Goal: Find contact information: Obtain details needed to contact an individual or organization

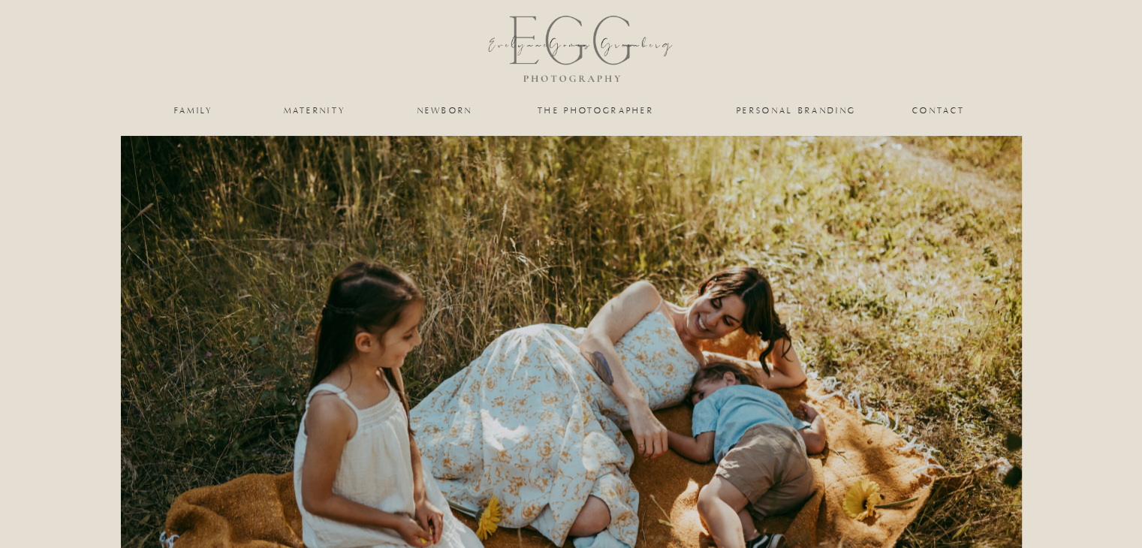
click at [933, 111] on nav "Contact" at bounding box center [938, 110] width 53 height 9
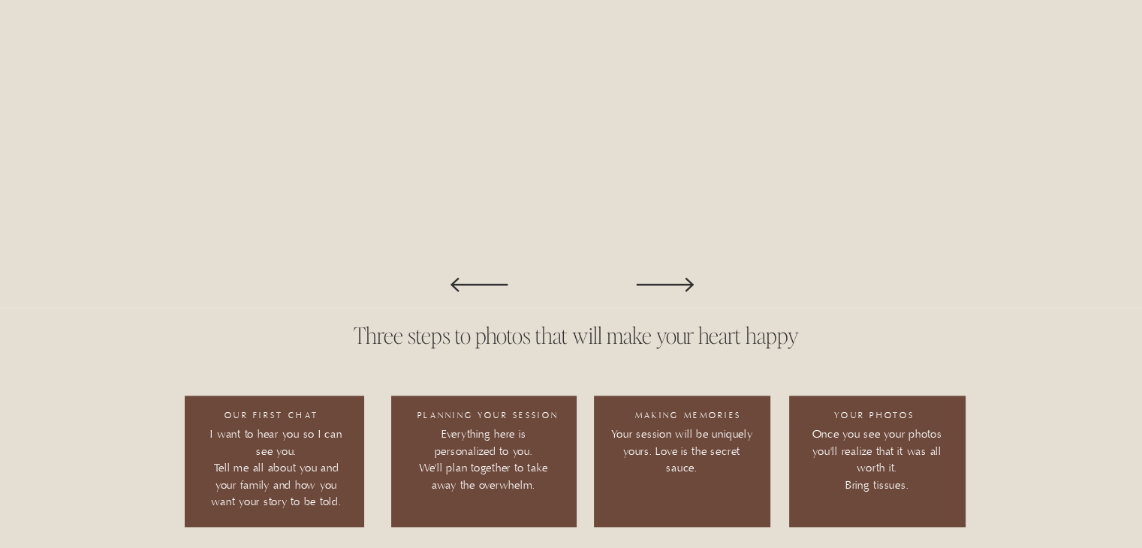
scroll to position [1902, 0]
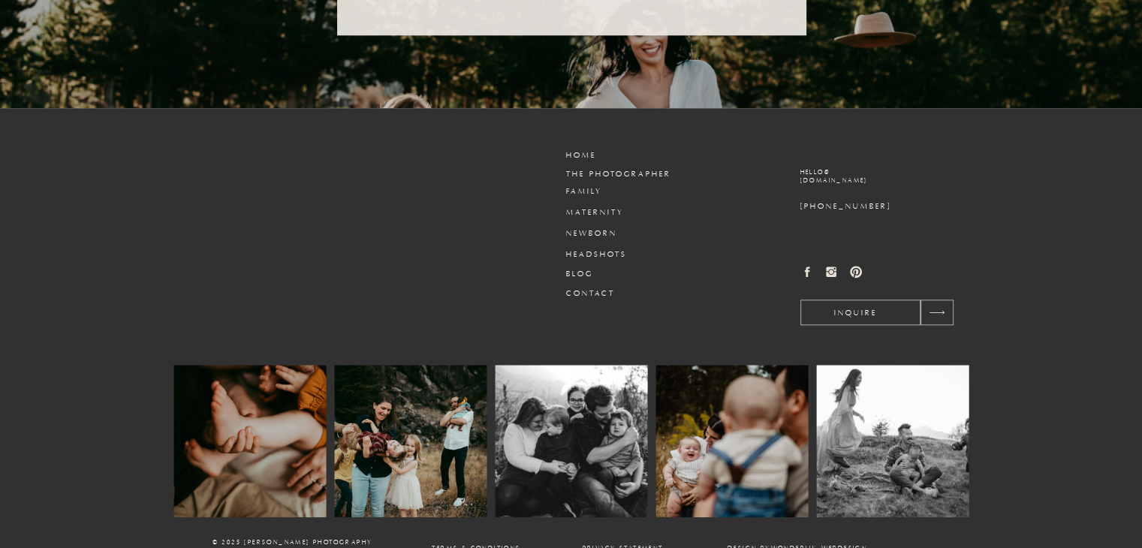
scroll to position [1599, 0]
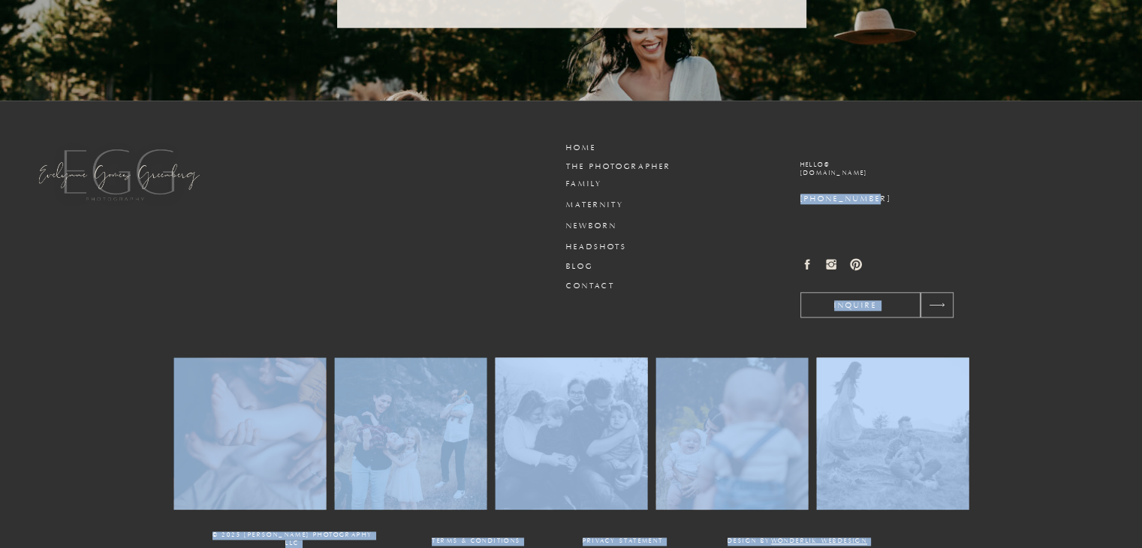
drag, startPoint x: 789, startPoint y: 195, endPoint x: 871, endPoint y: 201, distance: 82.1
copy div "Design by wonderlik webdesign Privacy Statement Terms & conditions © 2025 eVELY…"
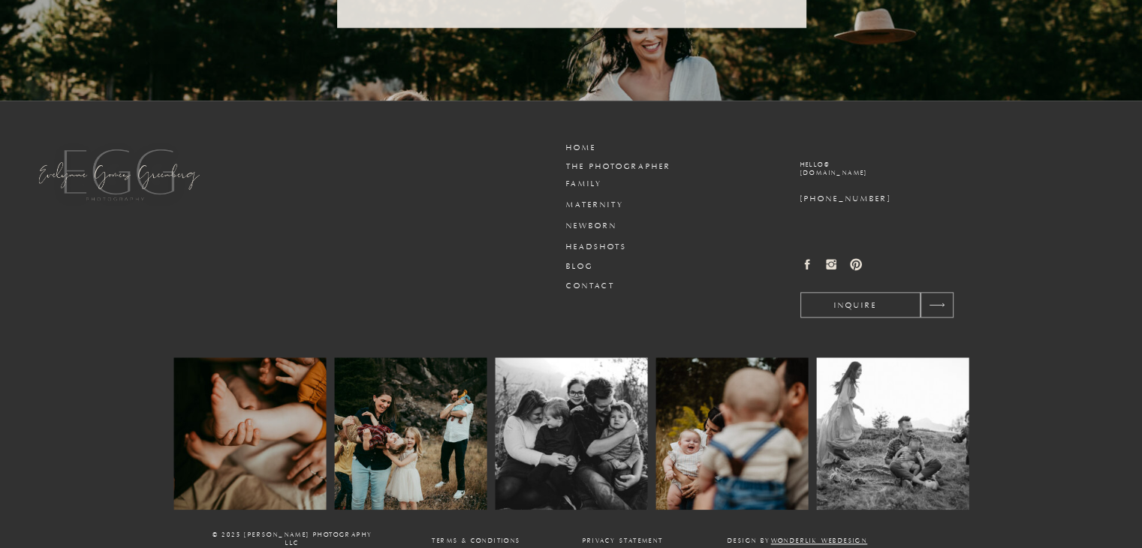
drag, startPoint x: 786, startPoint y: 159, endPoint x: 967, endPoint y: 170, distance: 180.6
click at [982, 176] on h3 "hello@ egomesgreenbergphotography.com" at bounding box center [893, 172] width 184 height 23
